Goal: Task Accomplishment & Management: Complete application form

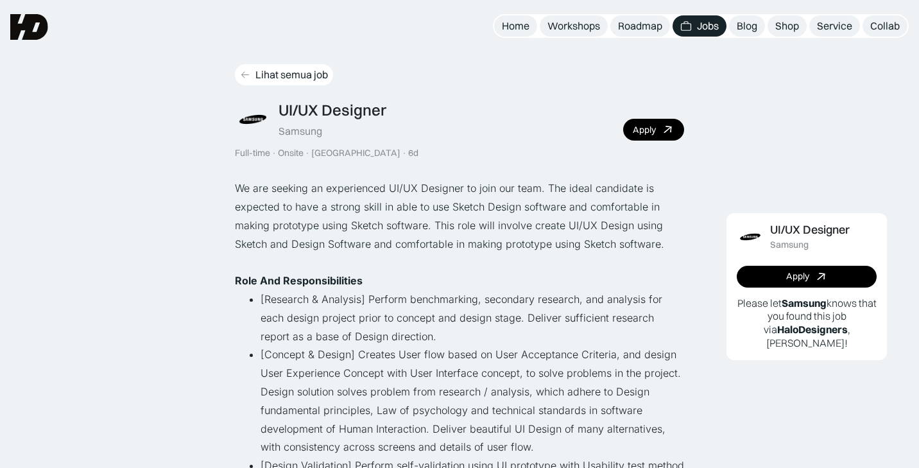
click at [271, 72] on div "Lihat semua job" at bounding box center [291, 74] width 73 height 13
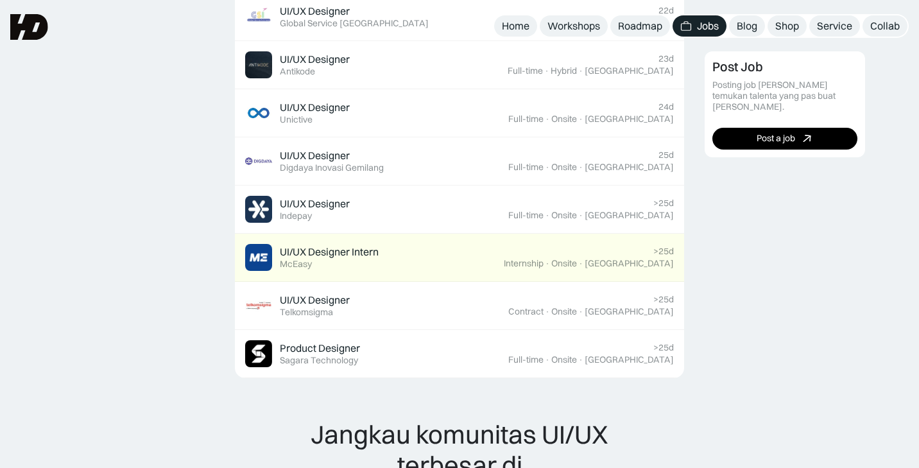
scroll to position [837, 0]
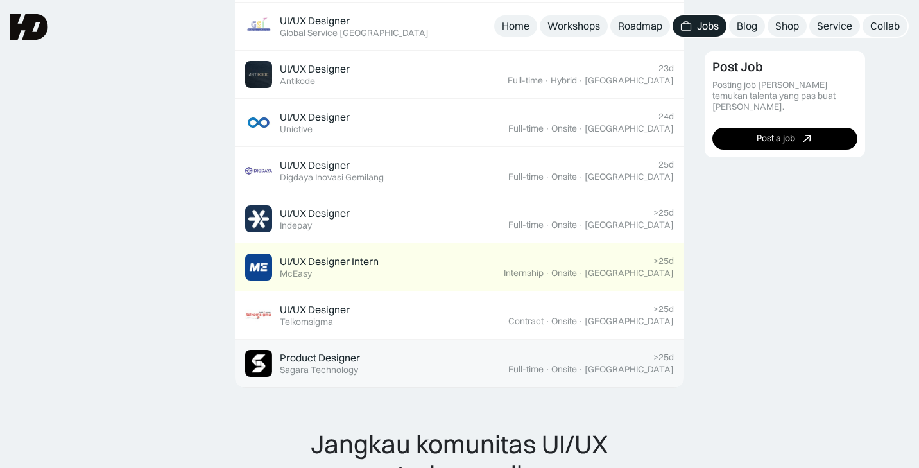
click at [436, 373] on div "Product Designer Featured Sagara Technology" at bounding box center [376, 363] width 263 height 27
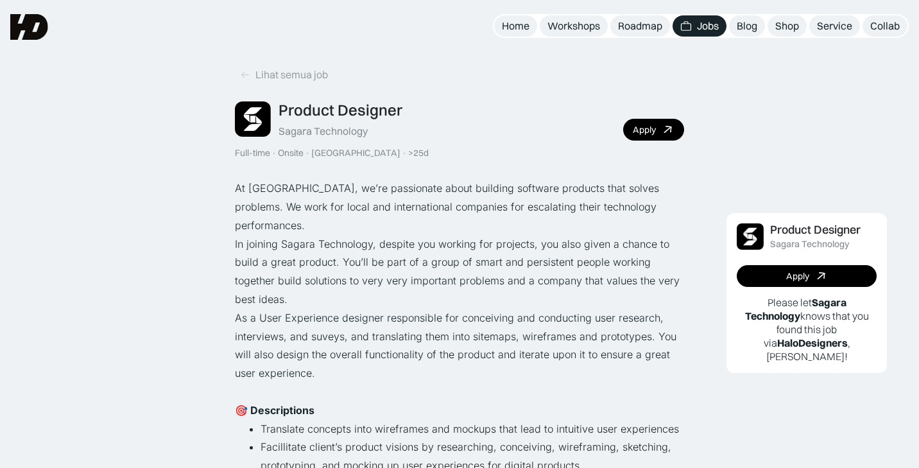
click at [642, 143] on div "Product Designer Sagara Technology Full-time · Onsite · Bandung · >25d Apply" at bounding box center [459, 130] width 449 height 58
click at [647, 135] on link "Apply" at bounding box center [653, 130] width 61 height 22
click at [636, 26] on div "Roadmap" at bounding box center [640, 25] width 44 height 13
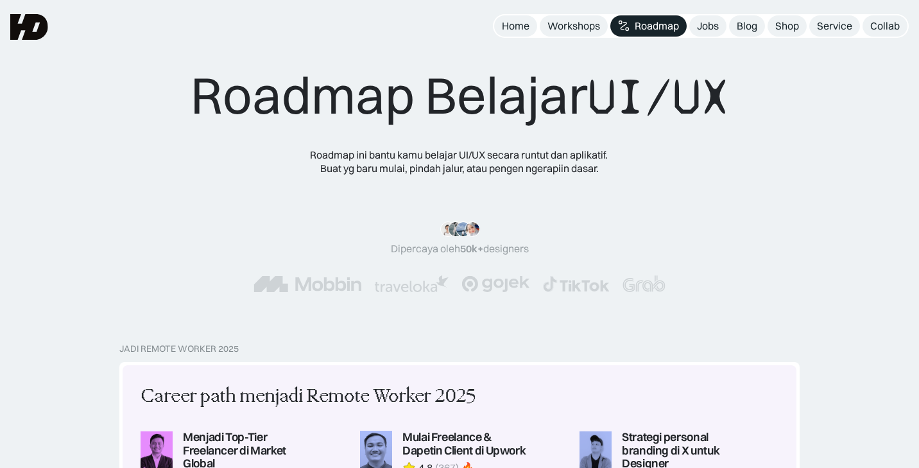
click at [655, 239] on div ""Materinya keren banget! Mulai dari research plan dan dibahas dengan komprehens…" at bounding box center [460, 256] width 436 height 71
